Goal: Task Accomplishment & Management: Manage account settings

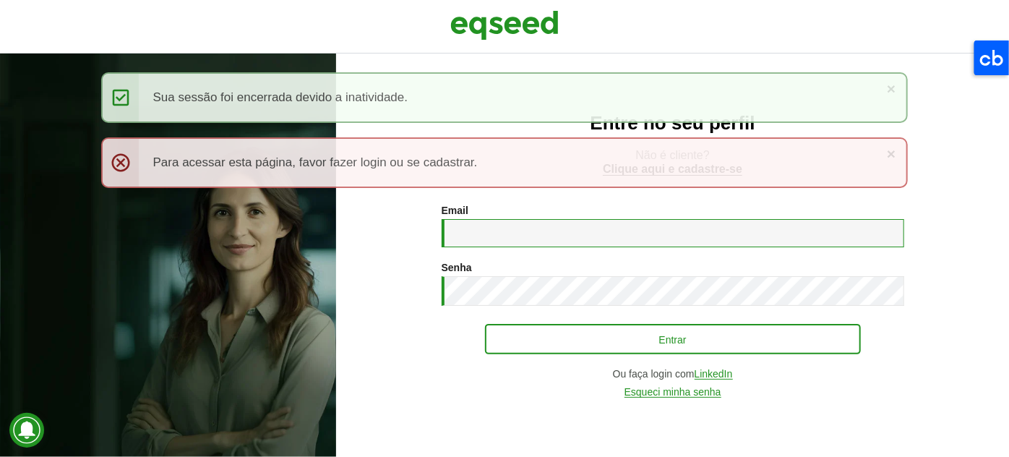
type input "**********"
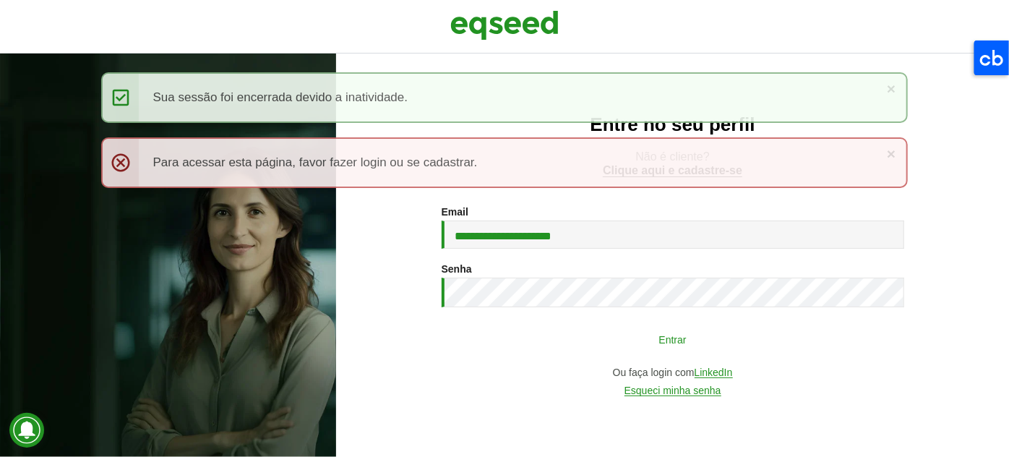
click at [618, 333] on button "Entrar" at bounding box center [673, 338] width 376 height 27
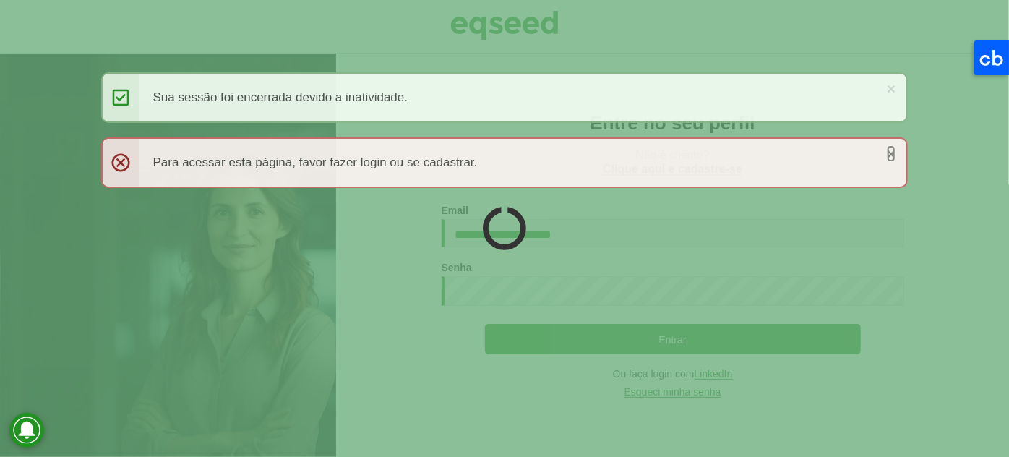
drag, startPoint x: 887, startPoint y: 152, endPoint x: 883, endPoint y: 124, distance: 27.8
click at [887, 152] on link "×" at bounding box center [891, 153] width 9 height 15
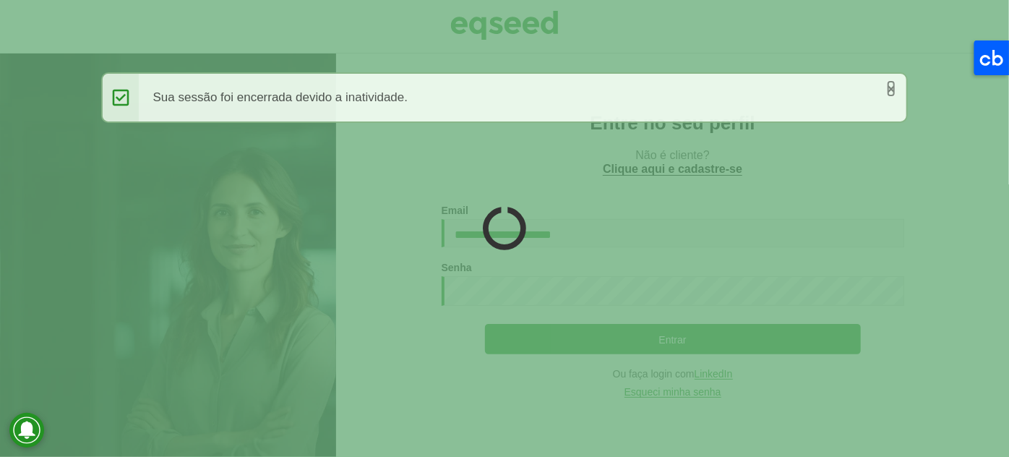
drag, startPoint x: 889, startPoint y: 89, endPoint x: 876, endPoint y: 96, distance: 14.3
click at [890, 90] on link "×" at bounding box center [891, 88] width 9 height 15
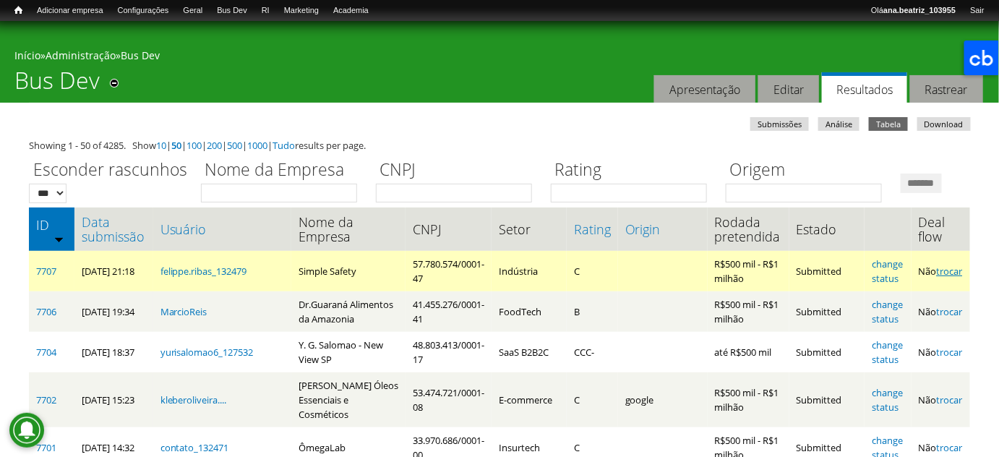
click at [949, 277] on link "trocar" at bounding box center [949, 270] width 26 height 13
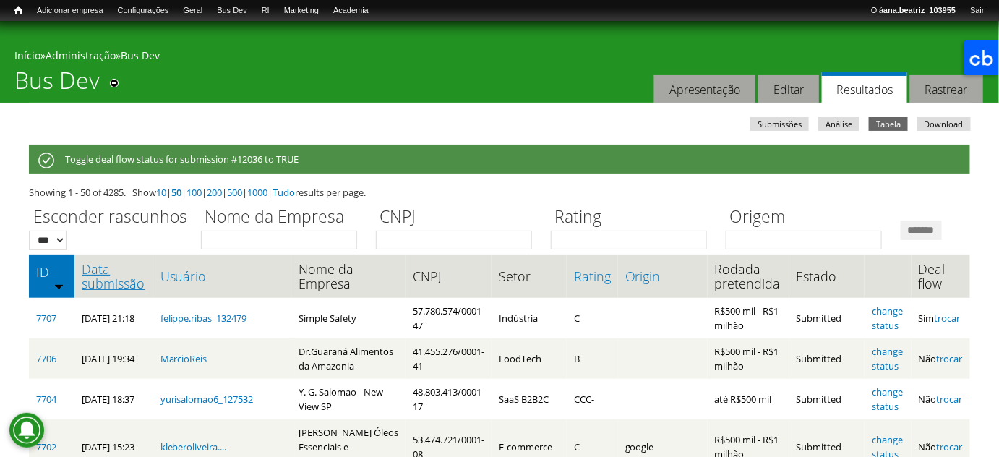
click at [119, 290] on link "Data submissão" at bounding box center [114, 276] width 64 height 29
